Goal: Information Seeking & Learning: Learn about a topic

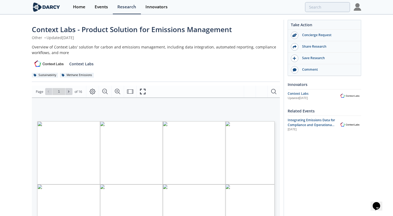
type input "2"
type input "3"
type input "4"
type input "7"
type input "9"
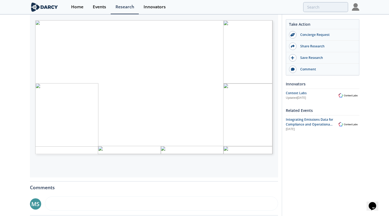
scroll to position [102, 0]
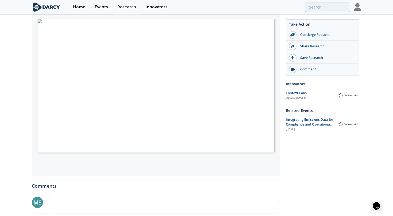
type input "13"
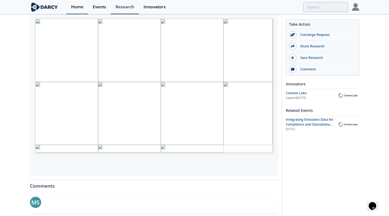
click at [71, 8] on div "Home" at bounding box center [77, 7] width 12 height 4
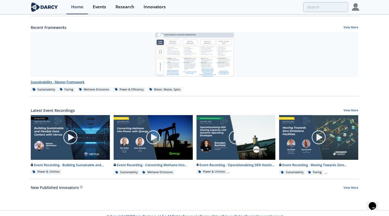
scroll to position [191, 0]
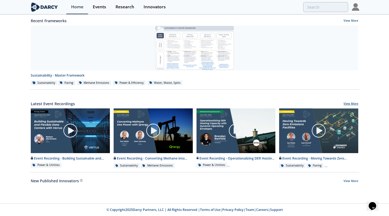
click at [353, 102] on link "View More" at bounding box center [351, 104] width 15 height 5
